Goal: Transaction & Acquisition: Purchase product/service

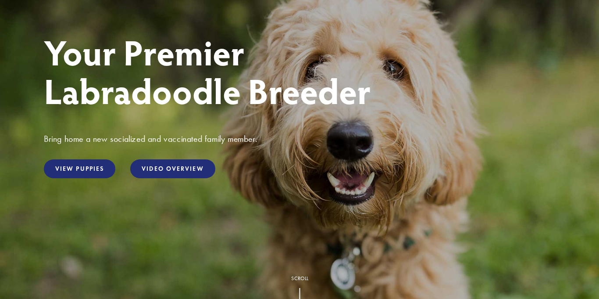
scroll to position [122, 0]
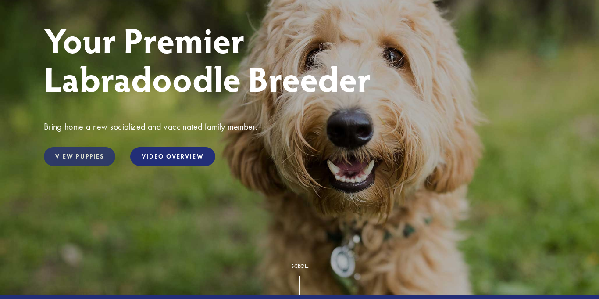
click at [66, 159] on link "View Puppies" at bounding box center [80, 156] width 72 height 19
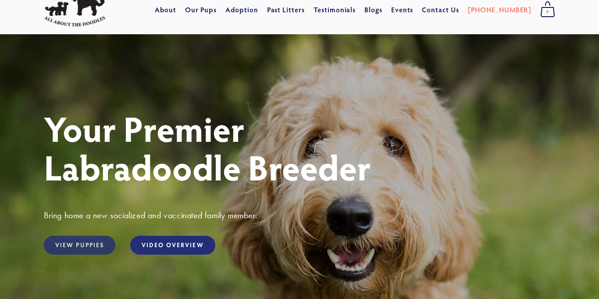
scroll to position [31, 0]
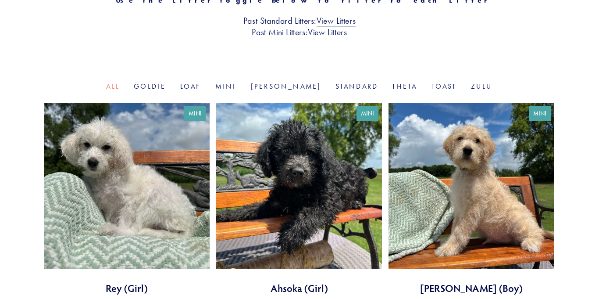
scroll to position [238, 0]
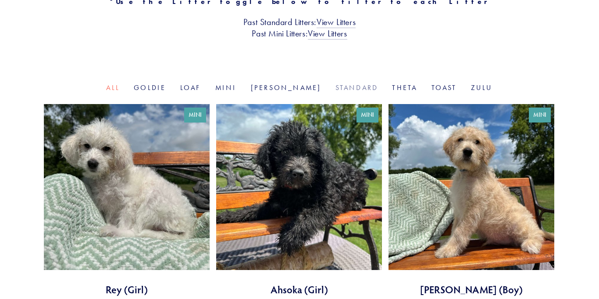
click at [337, 91] on link "Standard" at bounding box center [357, 87] width 43 height 8
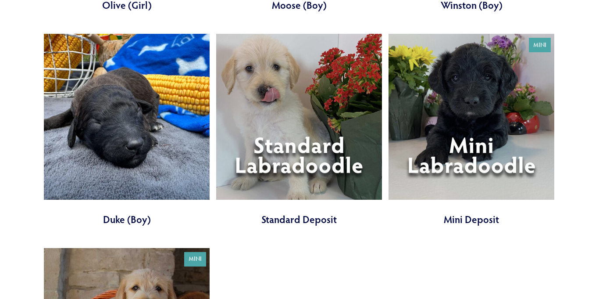
scroll to position [2874, 0]
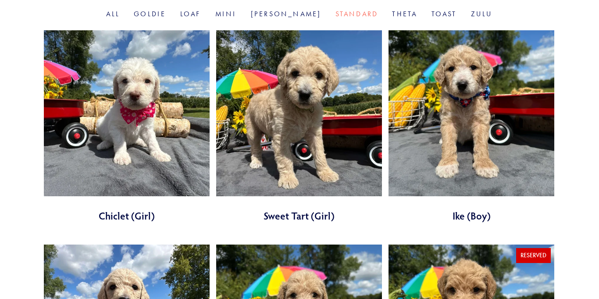
scroll to position [313, 0]
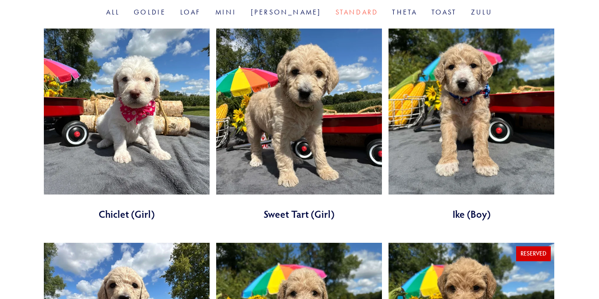
click at [531, 147] on link at bounding box center [472, 125] width 166 height 192
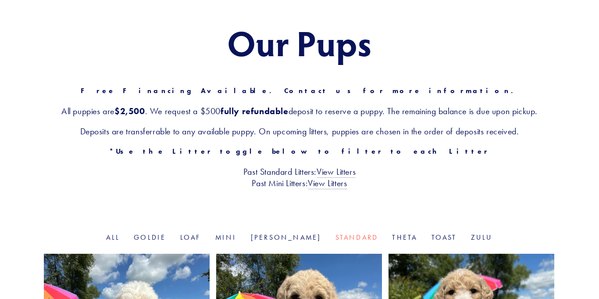
scroll to position [0, 0]
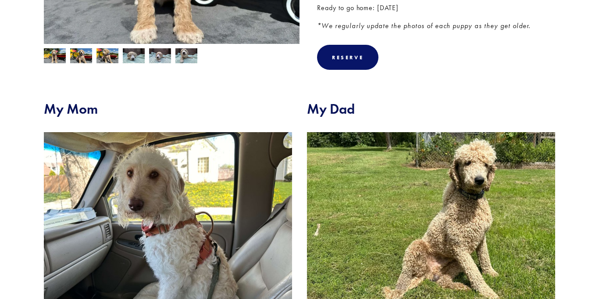
scroll to position [268, 0]
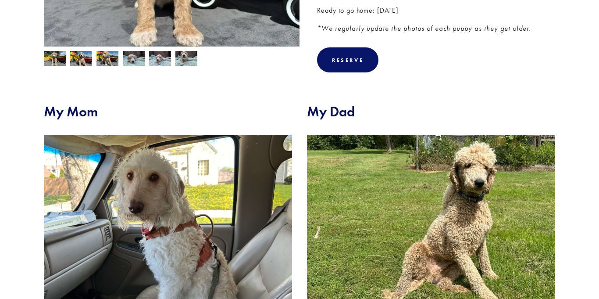
click at [59, 61] on img at bounding box center [55, 59] width 22 height 17
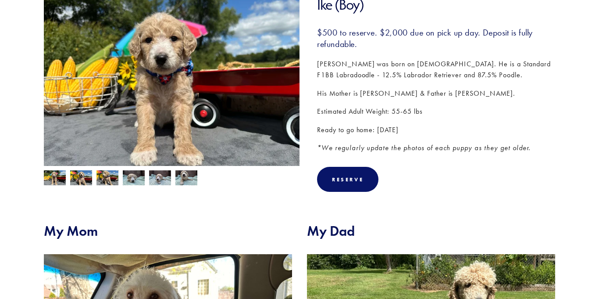
scroll to position [149, 0]
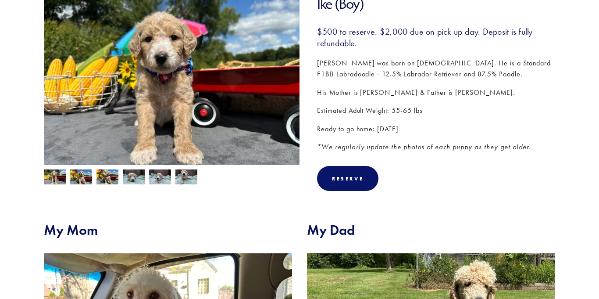
click at [80, 173] on img at bounding box center [81, 177] width 22 height 17
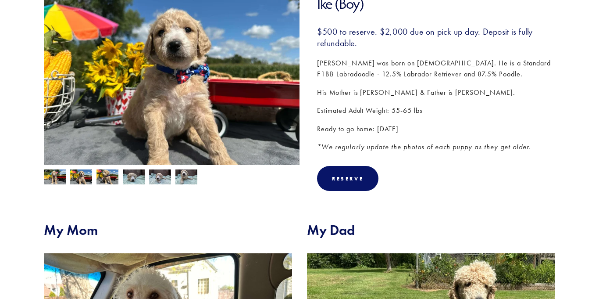
click at [123, 175] on img at bounding box center [134, 177] width 22 height 17
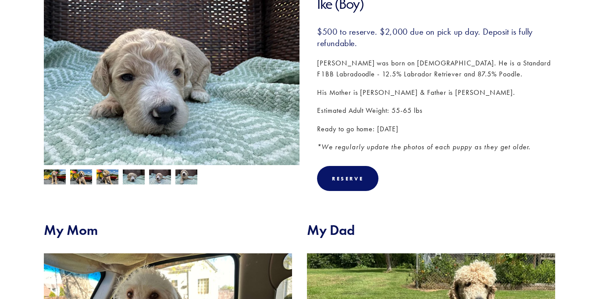
click at [161, 179] on img at bounding box center [160, 177] width 22 height 17
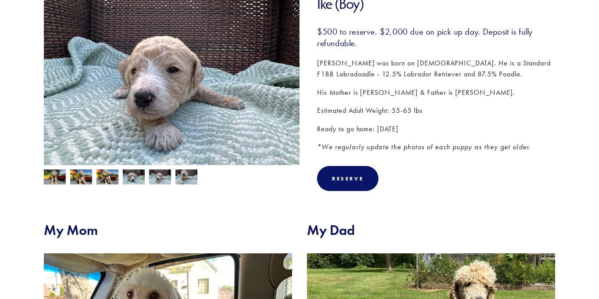
click at [186, 184] on img at bounding box center [187, 177] width 22 height 17
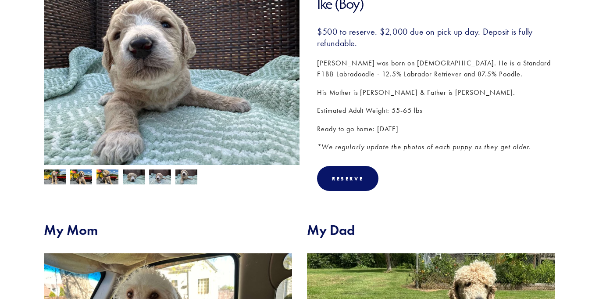
click at [136, 179] on img at bounding box center [134, 177] width 22 height 17
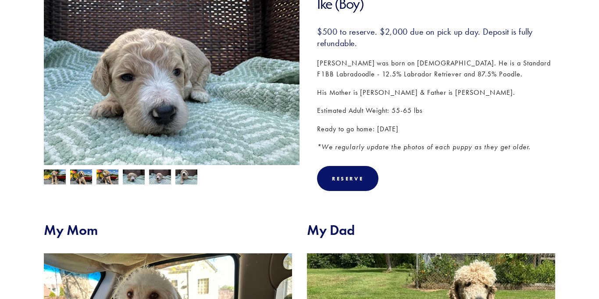
click at [115, 178] on img at bounding box center [108, 177] width 22 height 17
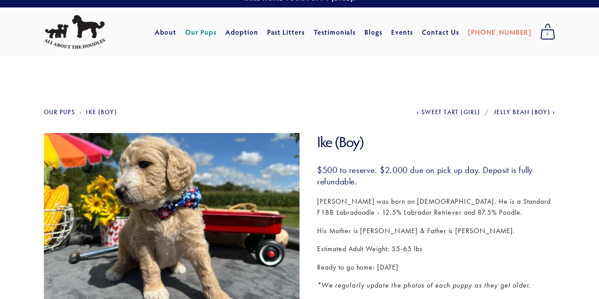
scroll to position [0, 0]
